Goal: Find contact information: Find contact information

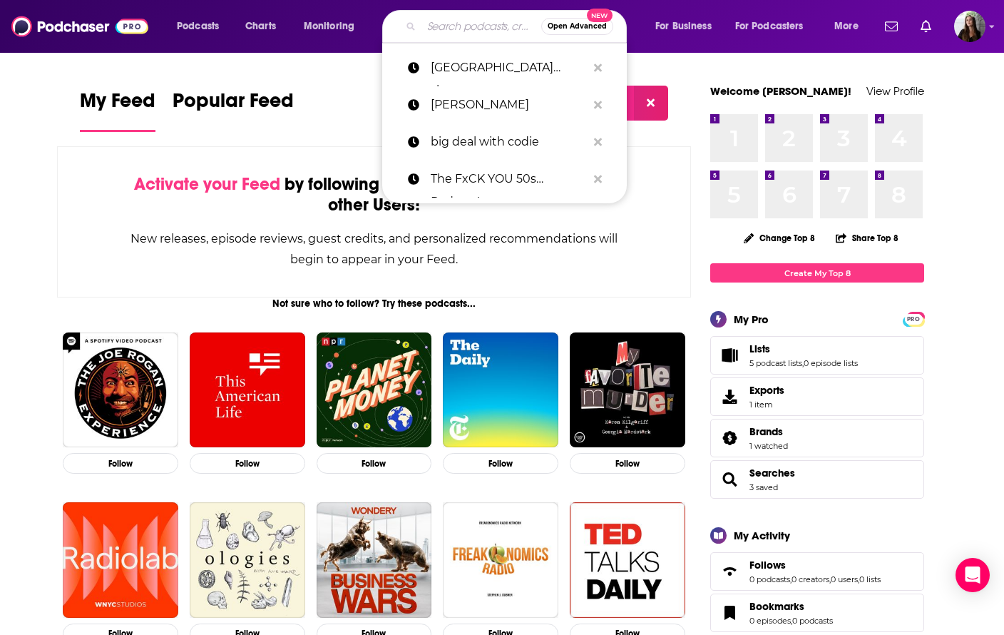
click at [430, 25] on input "Search podcasts, credits, & more..." at bounding box center [482, 26] width 120 height 23
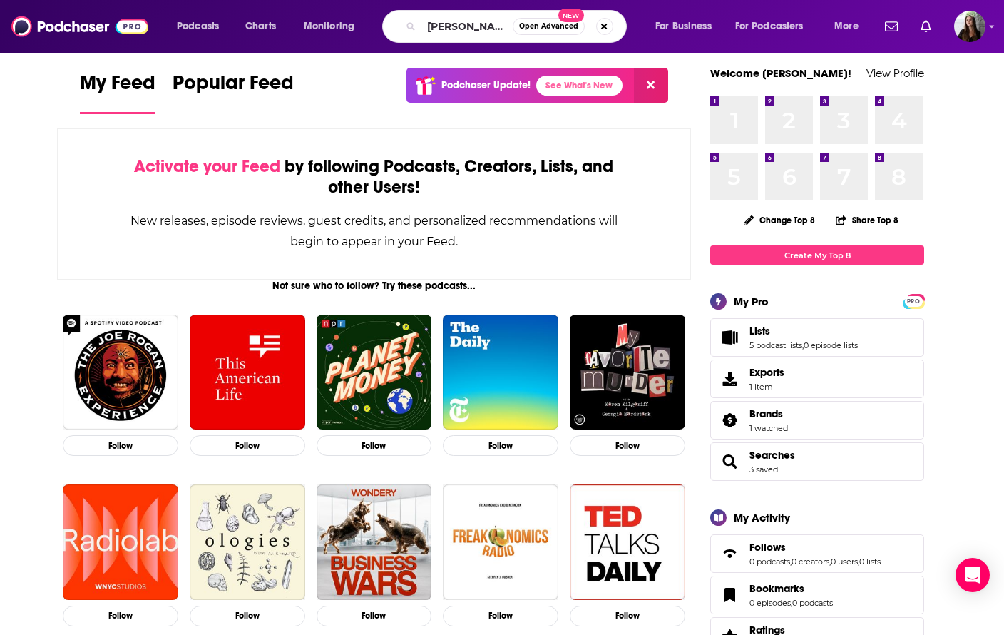
type input "[PERSON_NAME]"
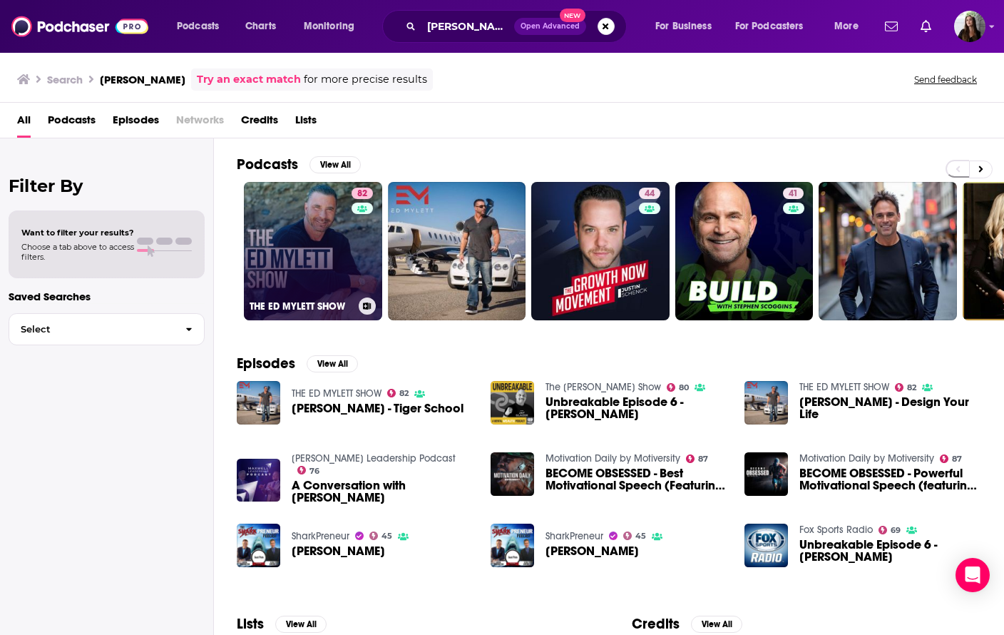
click at [312, 206] on link "82 THE [PERSON_NAME] SHOW" at bounding box center [313, 251] width 138 height 138
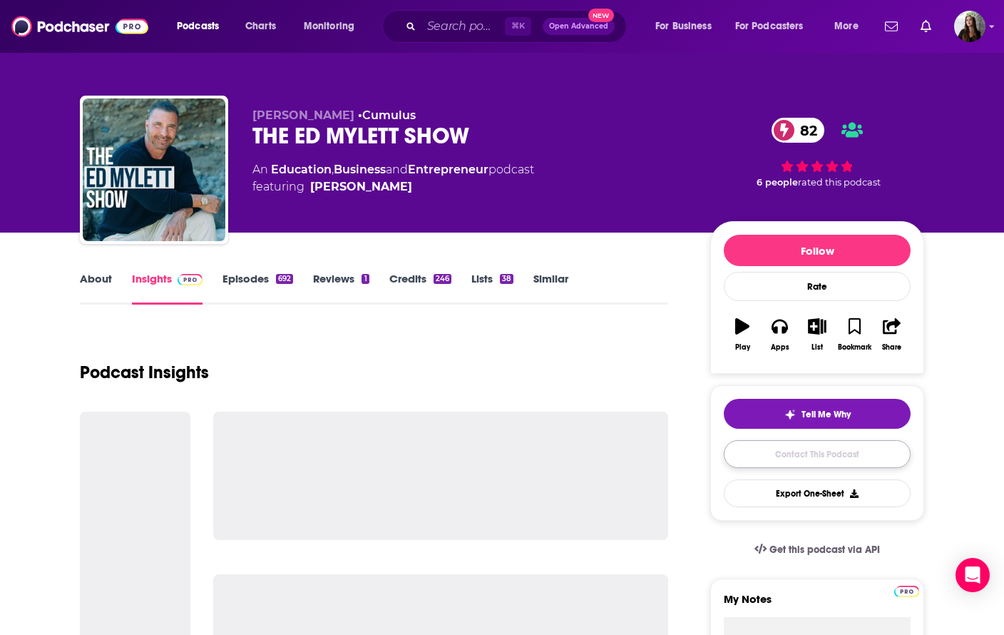
click at [804, 453] on link "Contact This Podcast" at bounding box center [817, 454] width 187 height 28
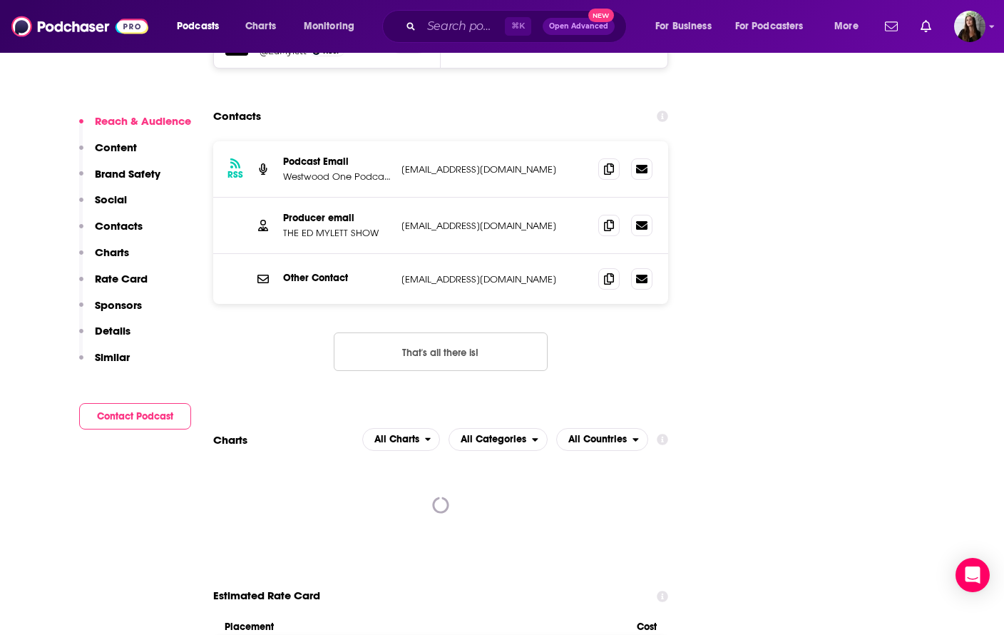
scroll to position [1798, 0]
